Goal: Task Accomplishment & Management: Use online tool/utility

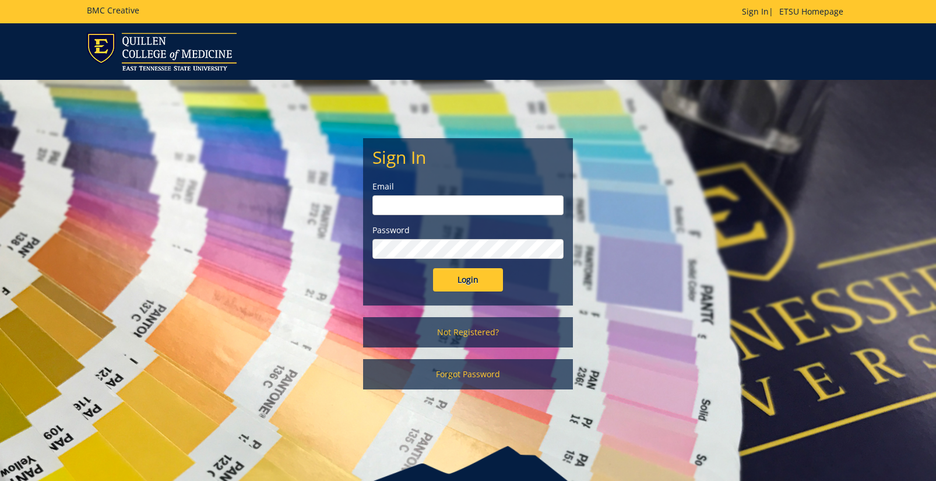
click at [442, 208] on input "email" at bounding box center [467, 205] width 191 height 20
type input "sluderp@etsu.edu"
click at [479, 282] on input "Login" at bounding box center [468, 279] width 70 height 23
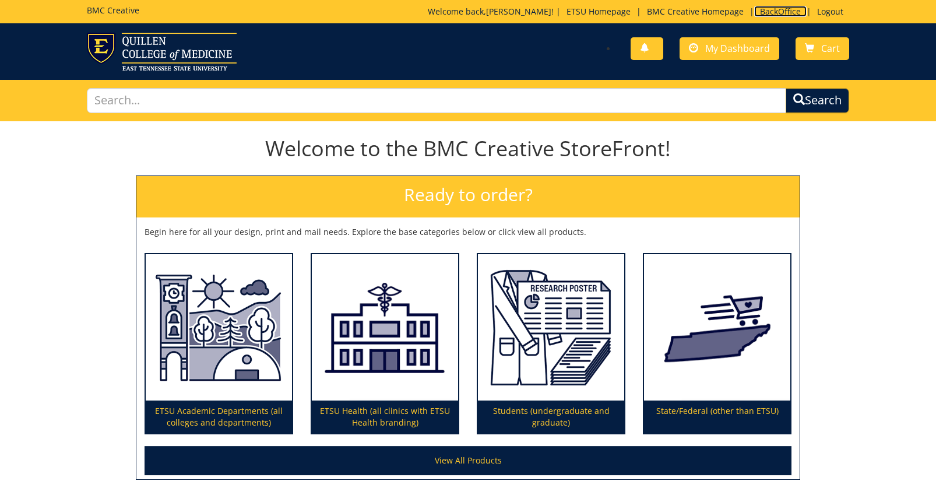
click at [773, 9] on link "BackOffice" at bounding box center [780, 11] width 52 height 11
